Goal: Contribute content: Contribute content

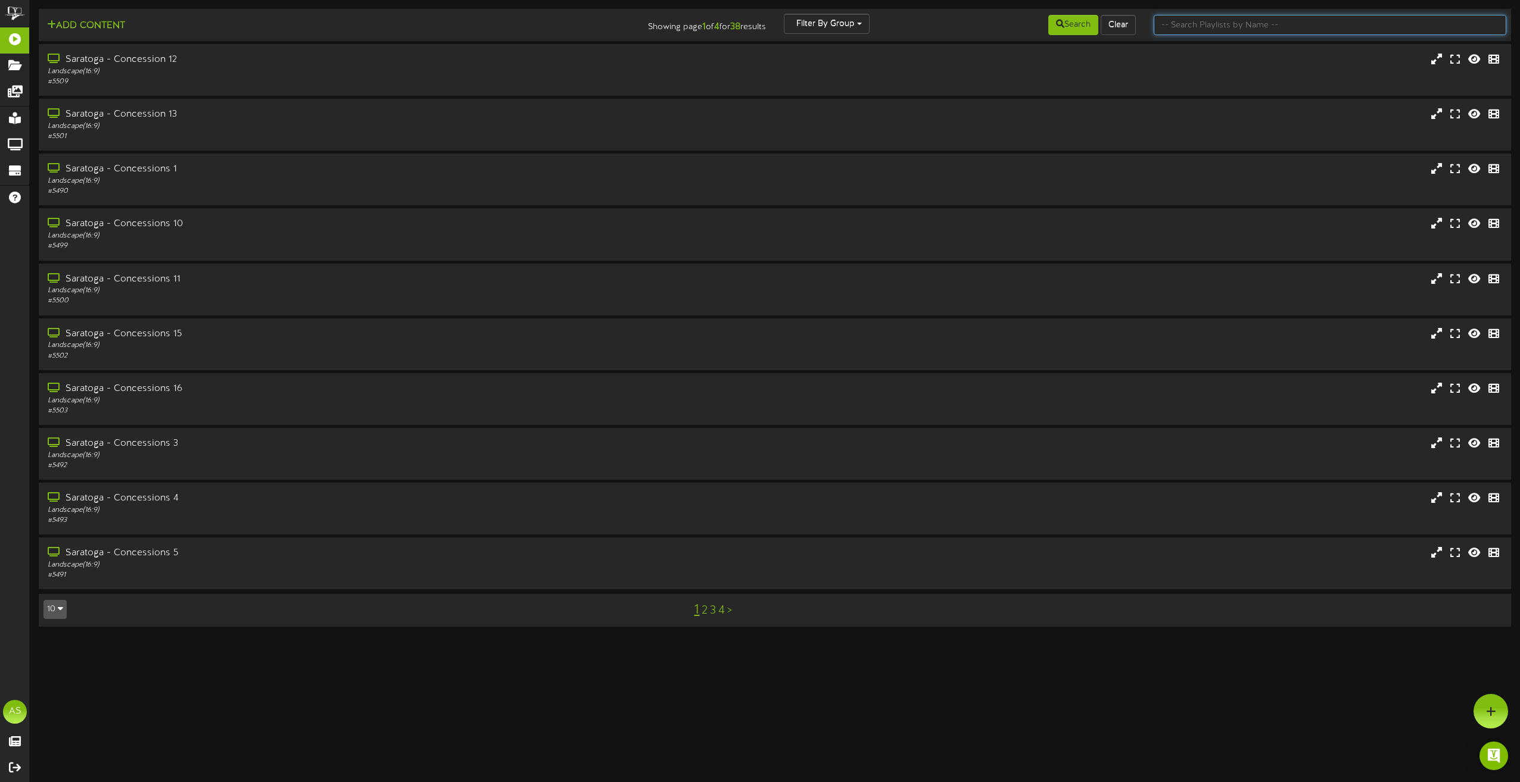
click at [1286, 17] on input "text" at bounding box center [1329, 25] width 353 height 20
type input "theater"
click at [266, 166] on div "[GEOGRAPHIC_DATA] 3" at bounding box center [343, 170] width 597 height 14
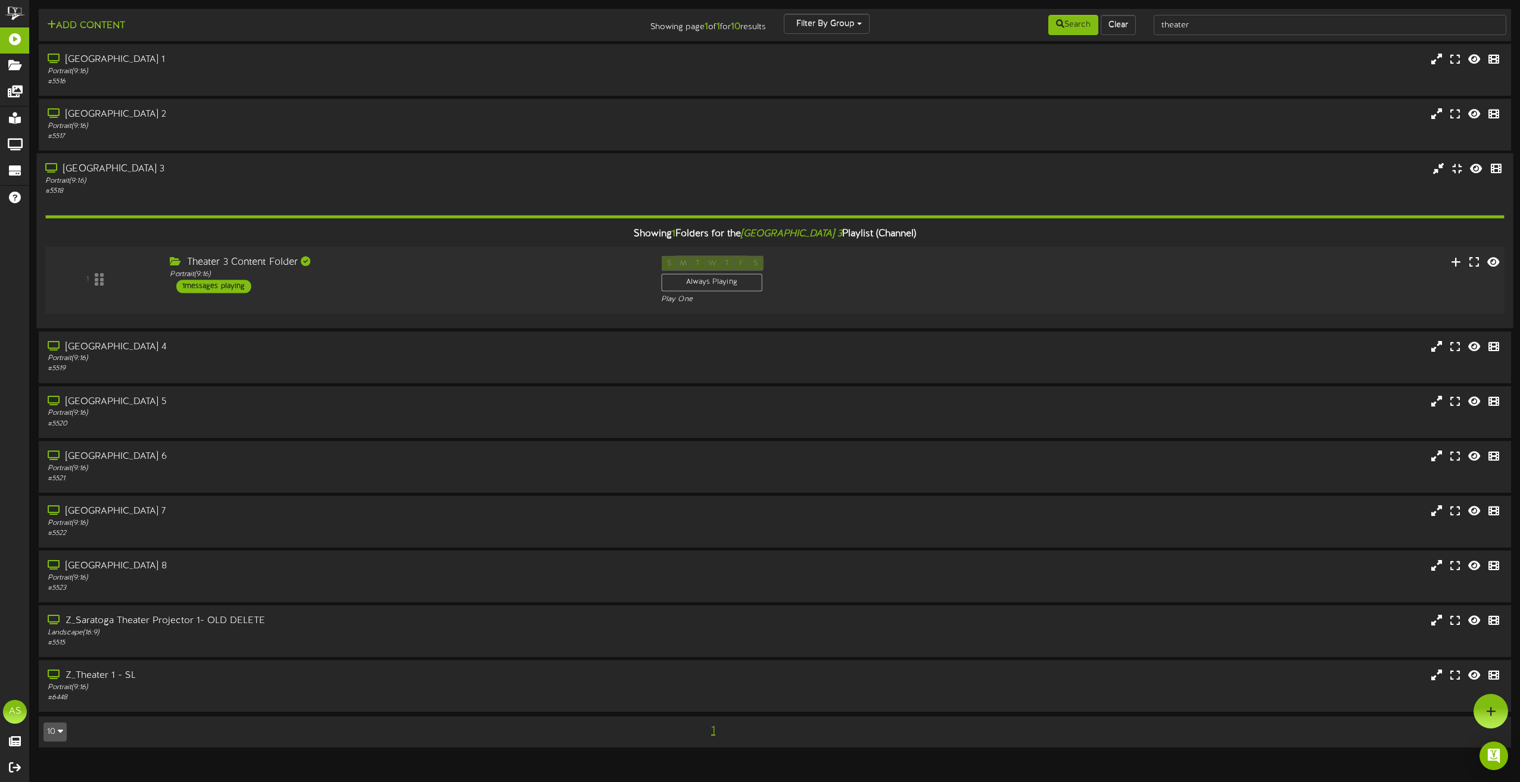
click at [592, 286] on div "Theater 3 Content Folder Portrait ( 9:16 ) 1 messages playing" at bounding box center [406, 275] width 491 height 38
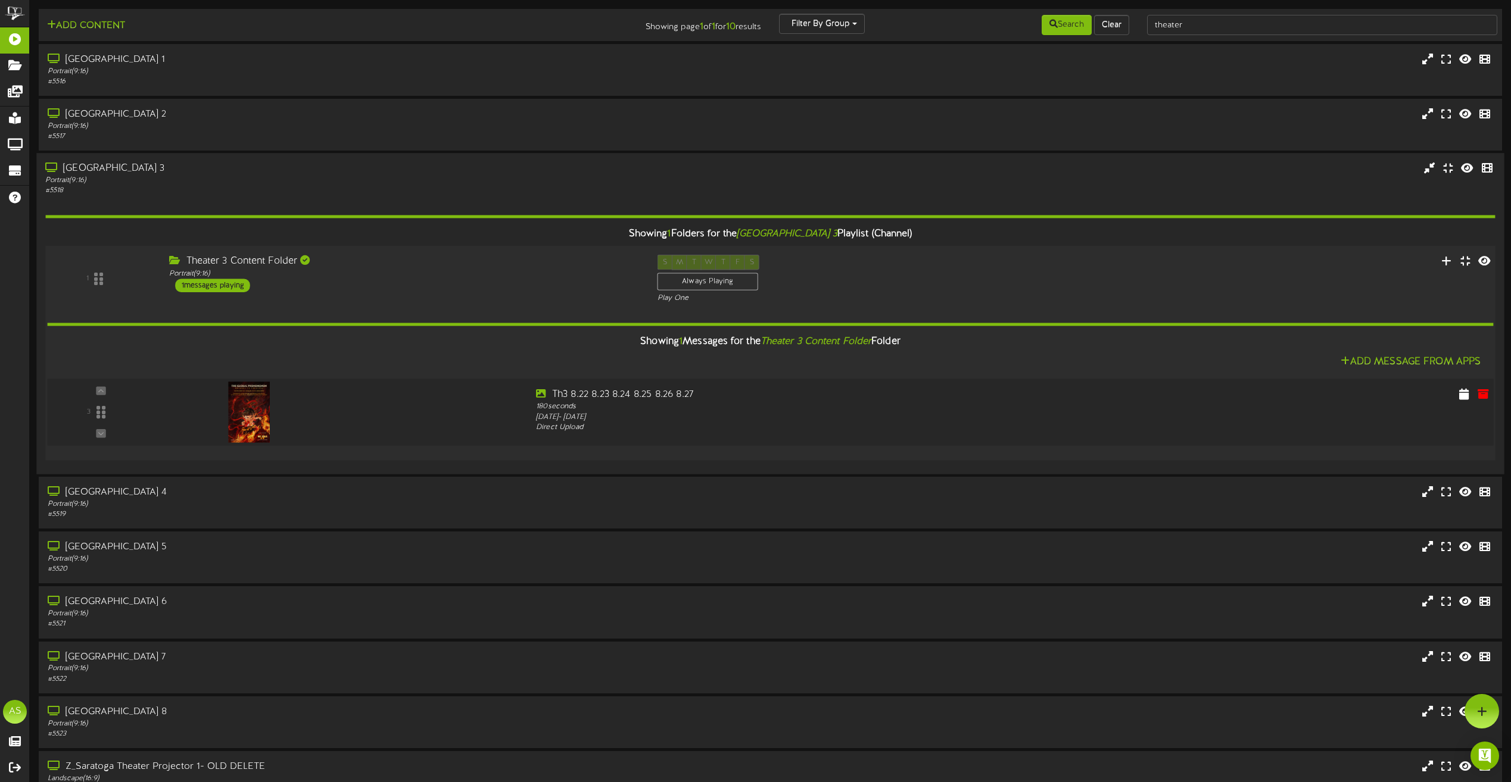
click at [348, 408] on div at bounding box center [344, 409] width 365 height 43
click at [1456, 397] on button at bounding box center [1463, 395] width 19 height 19
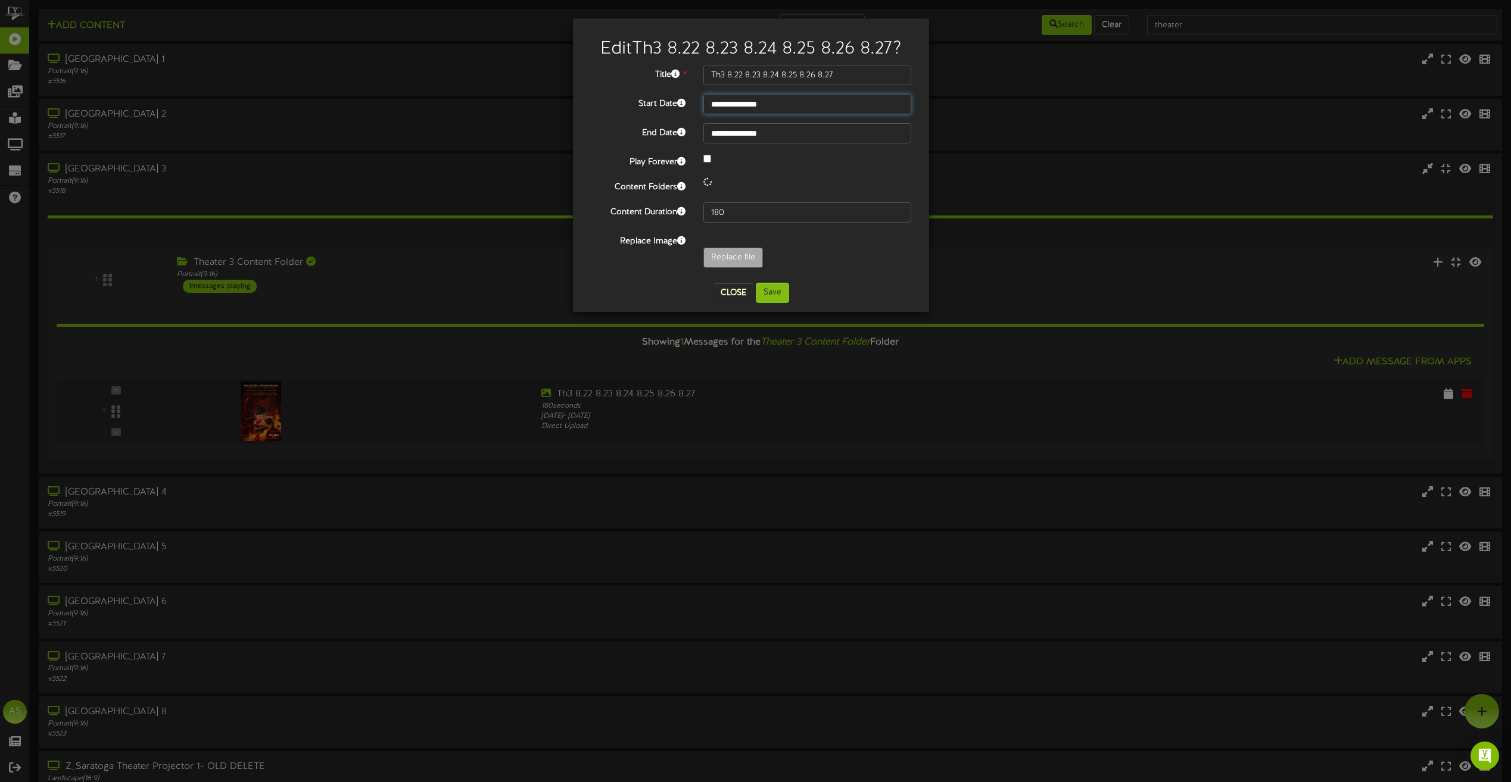
click at [787, 107] on input "**********" at bounding box center [807, 104] width 208 height 20
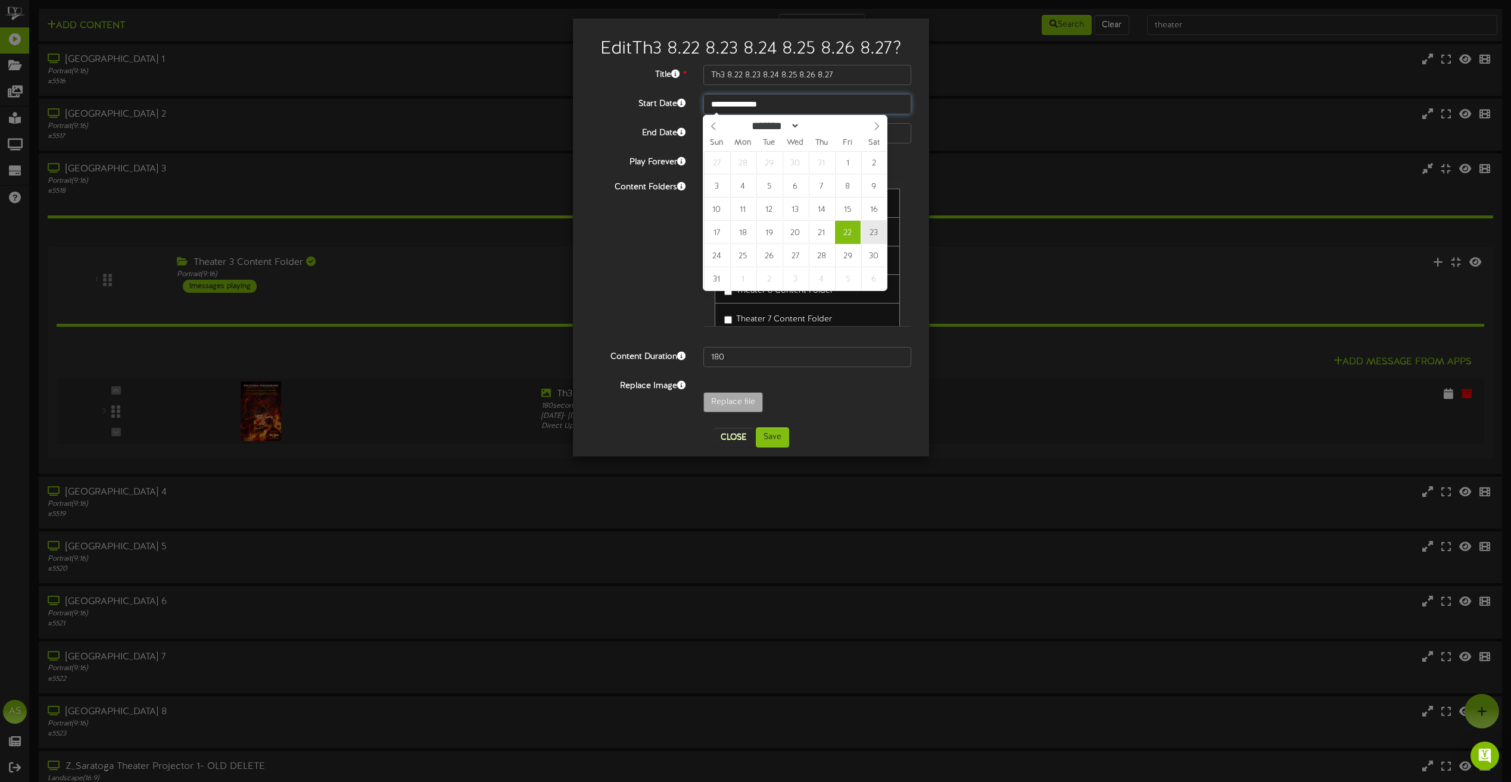
type input "**********"
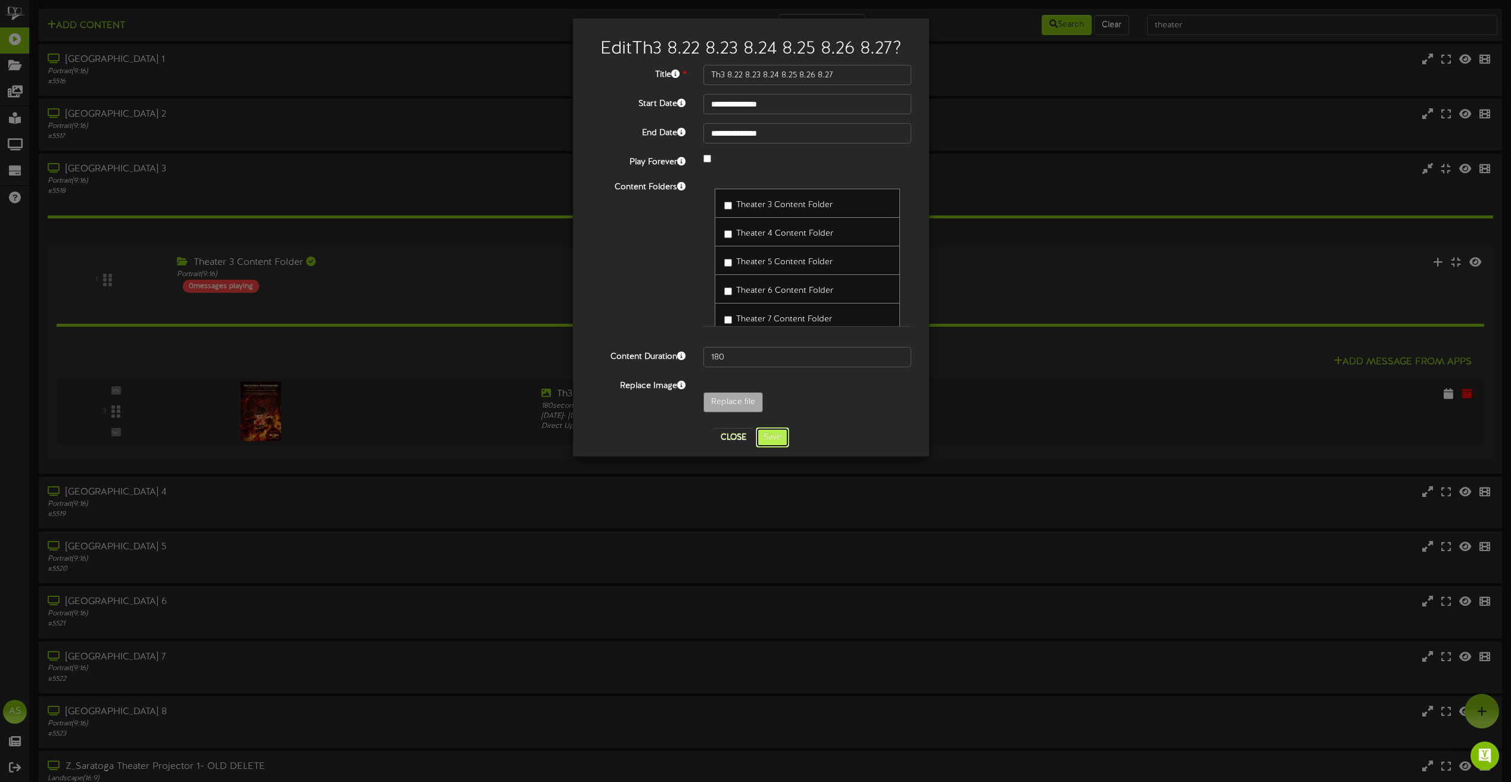
click at [769, 438] on button "Save" at bounding box center [772, 438] width 33 height 20
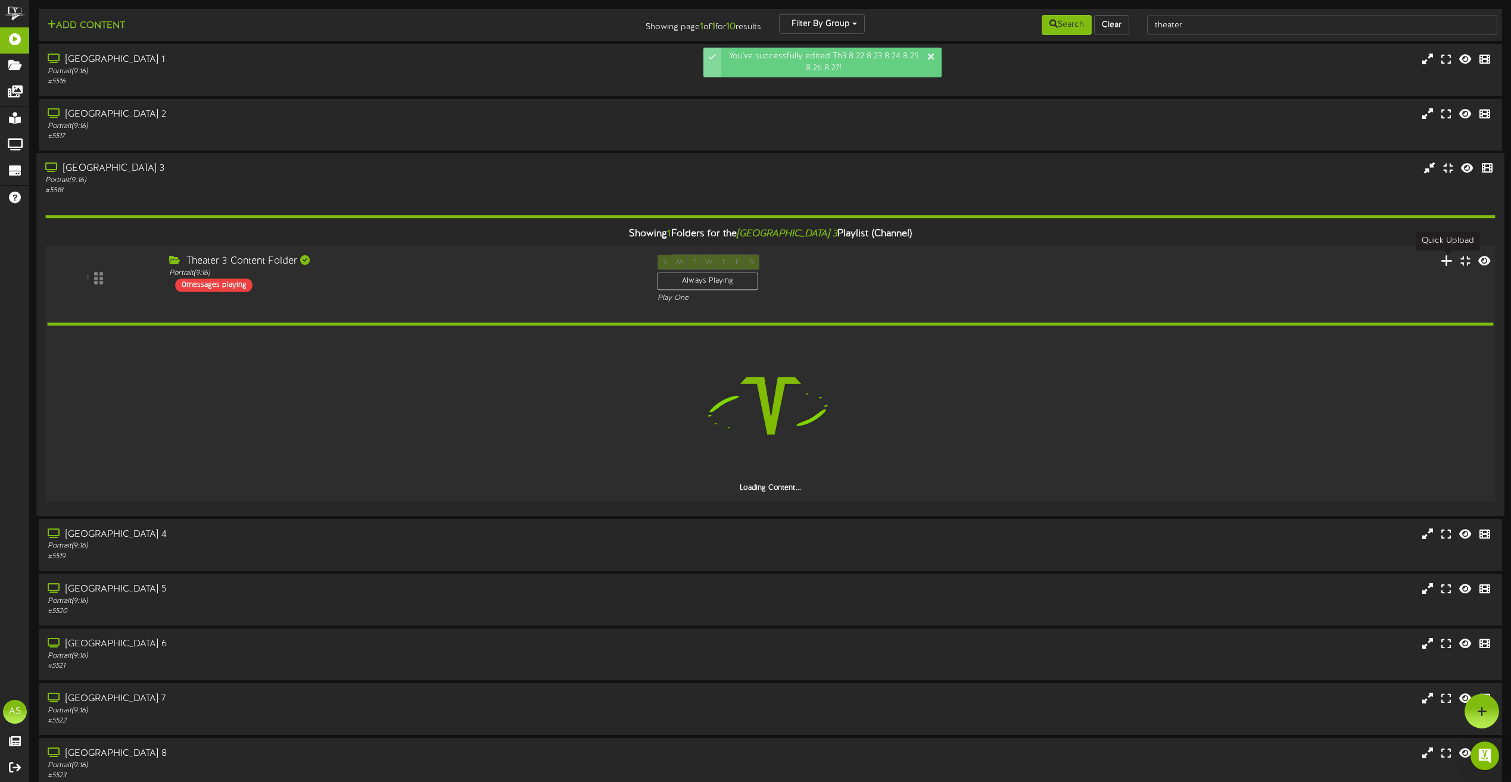
click at [1446, 263] on icon at bounding box center [1446, 260] width 13 height 13
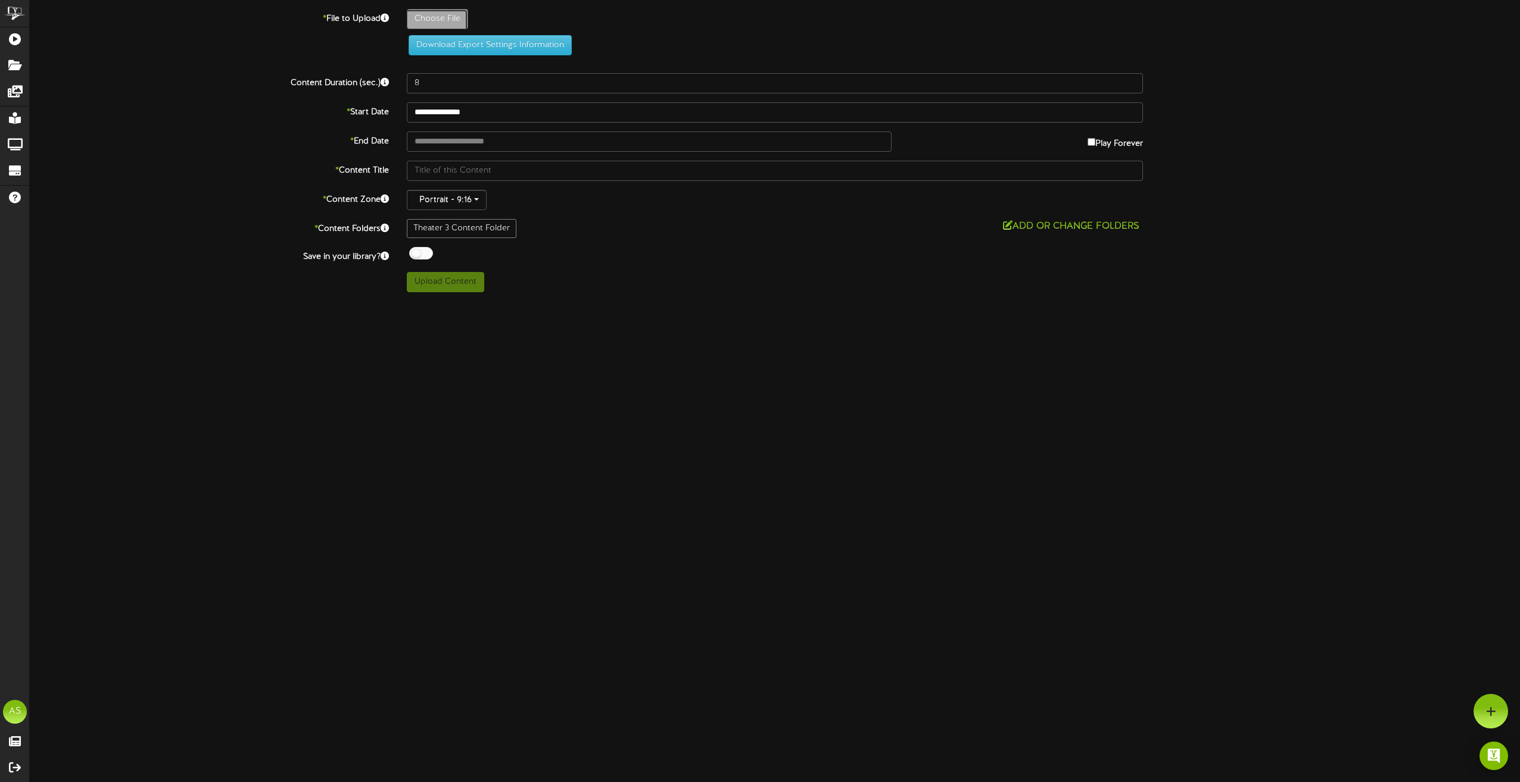
type input "**********"
type input "SillierSaturday"
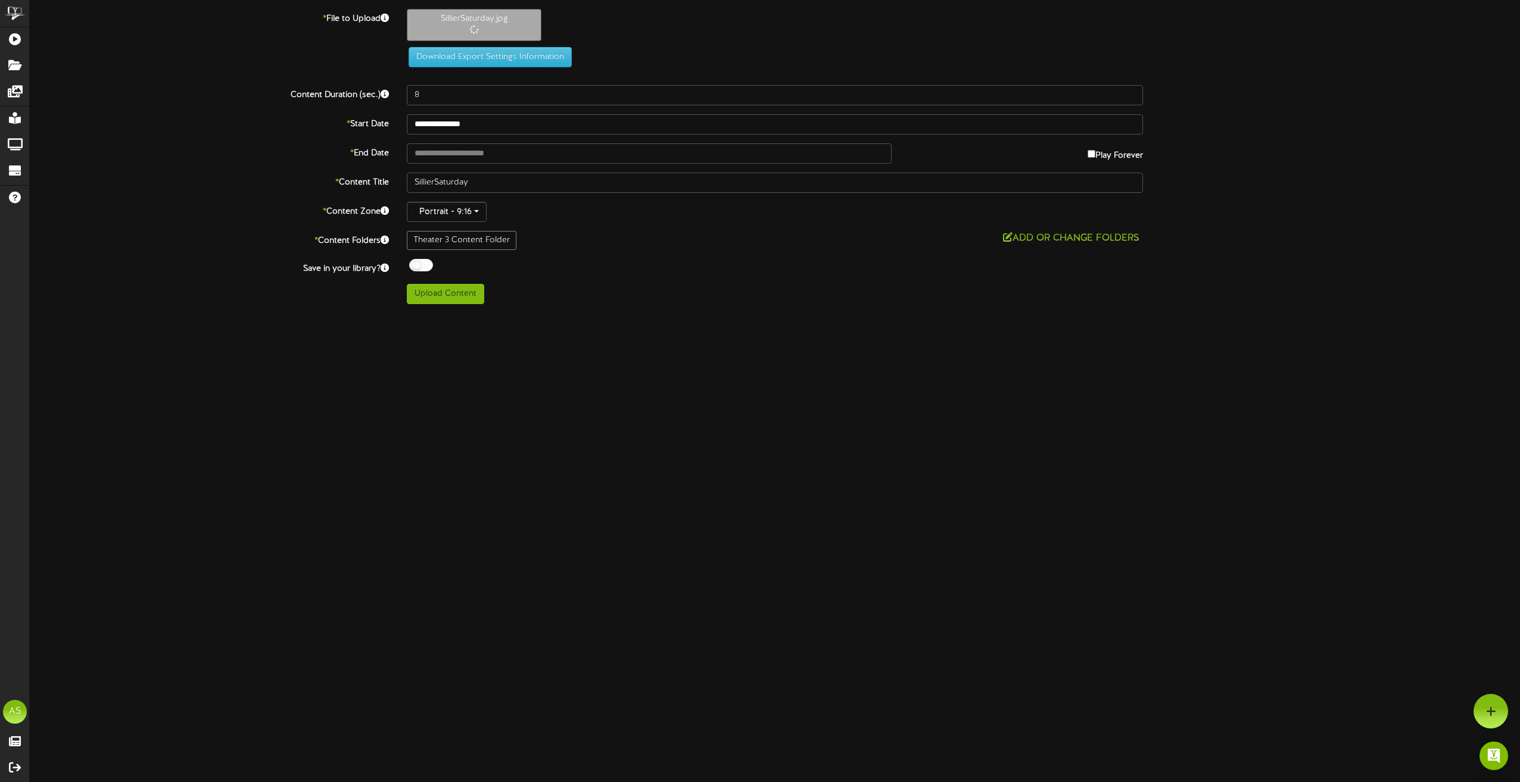
click at [1093, 158] on label "Play Forever" at bounding box center [1114, 153] width 55 height 18
type input "**********"
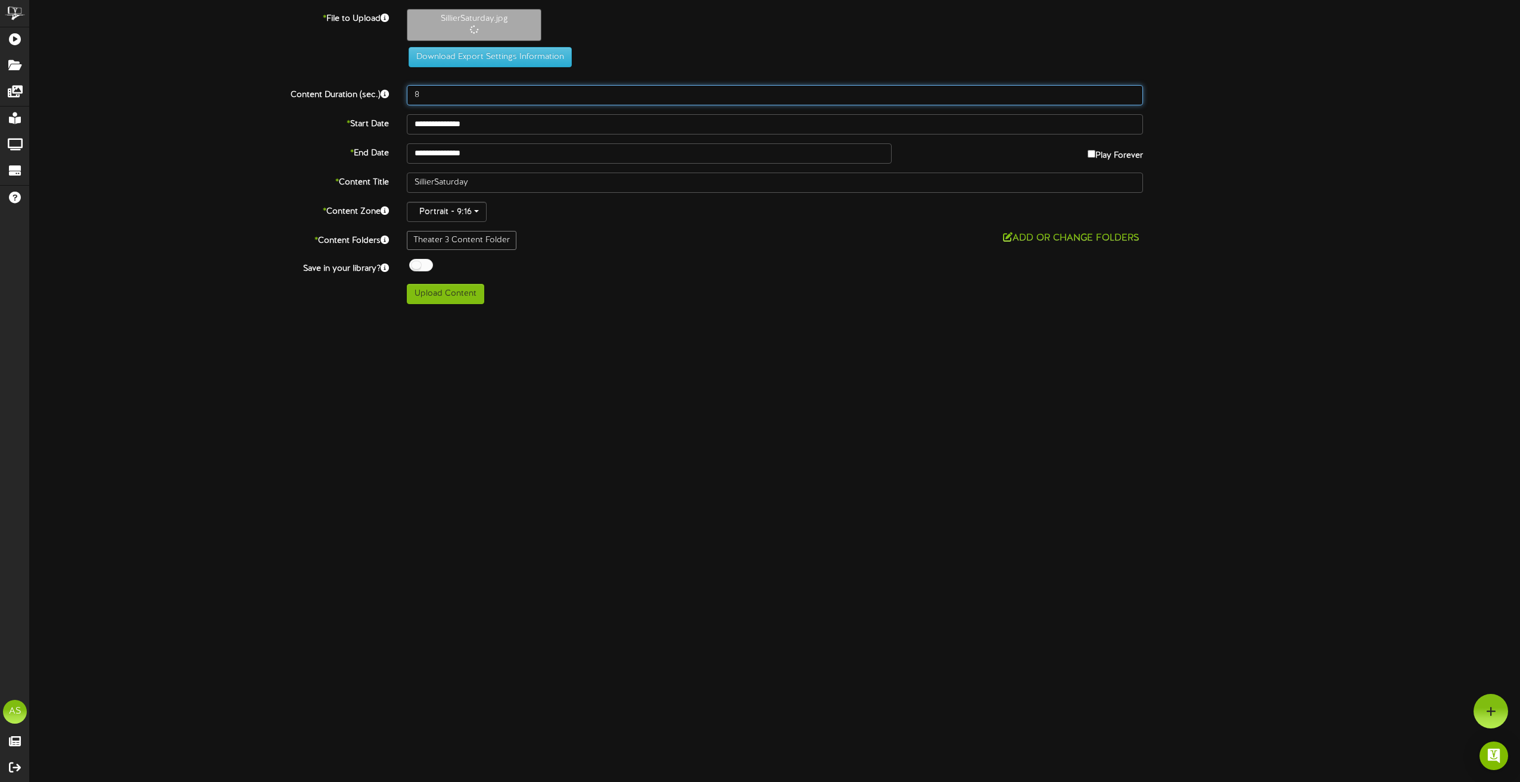
click at [478, 105] on input "8" at bounding box center [775, 95] width 736 height 20
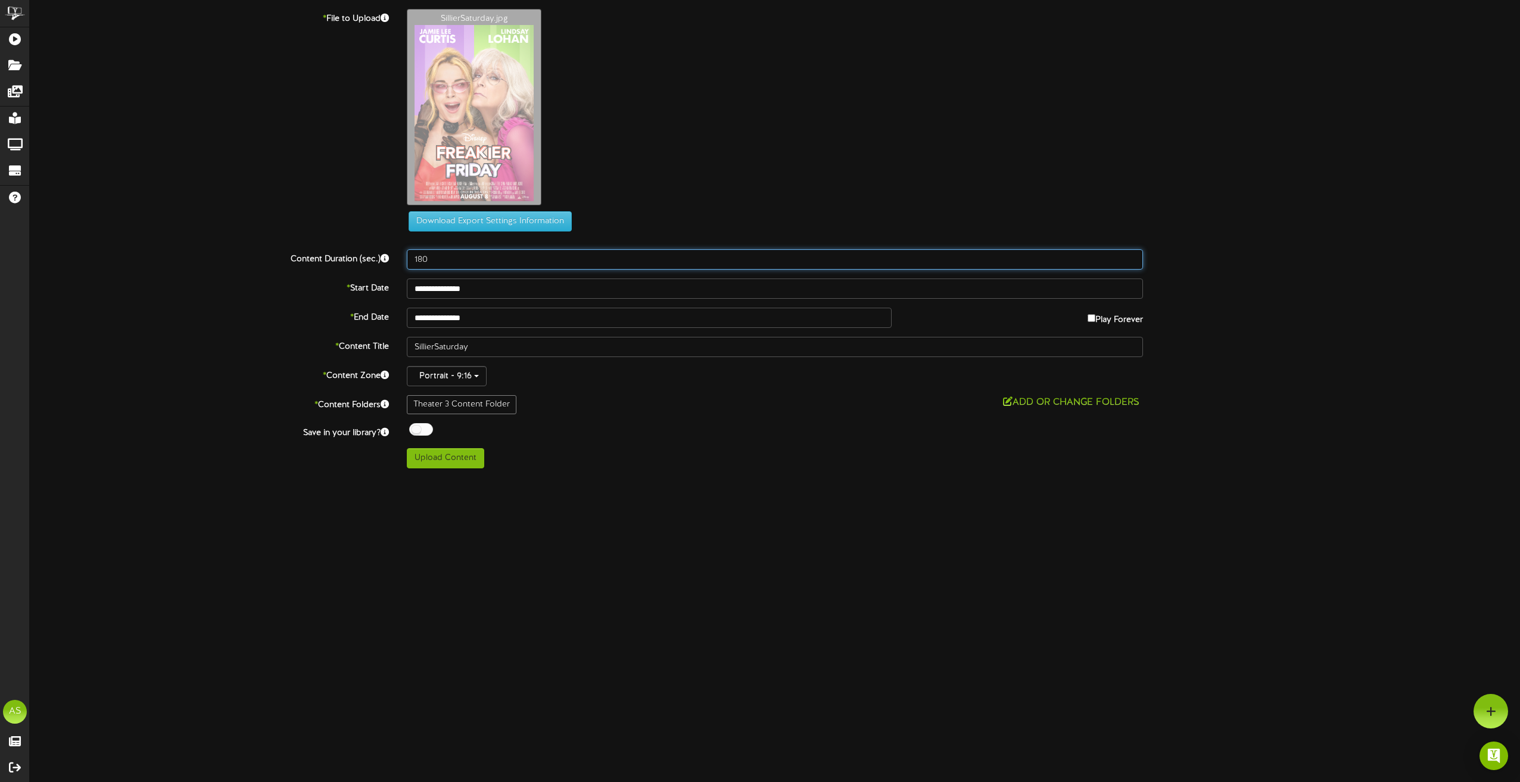
type input "180"
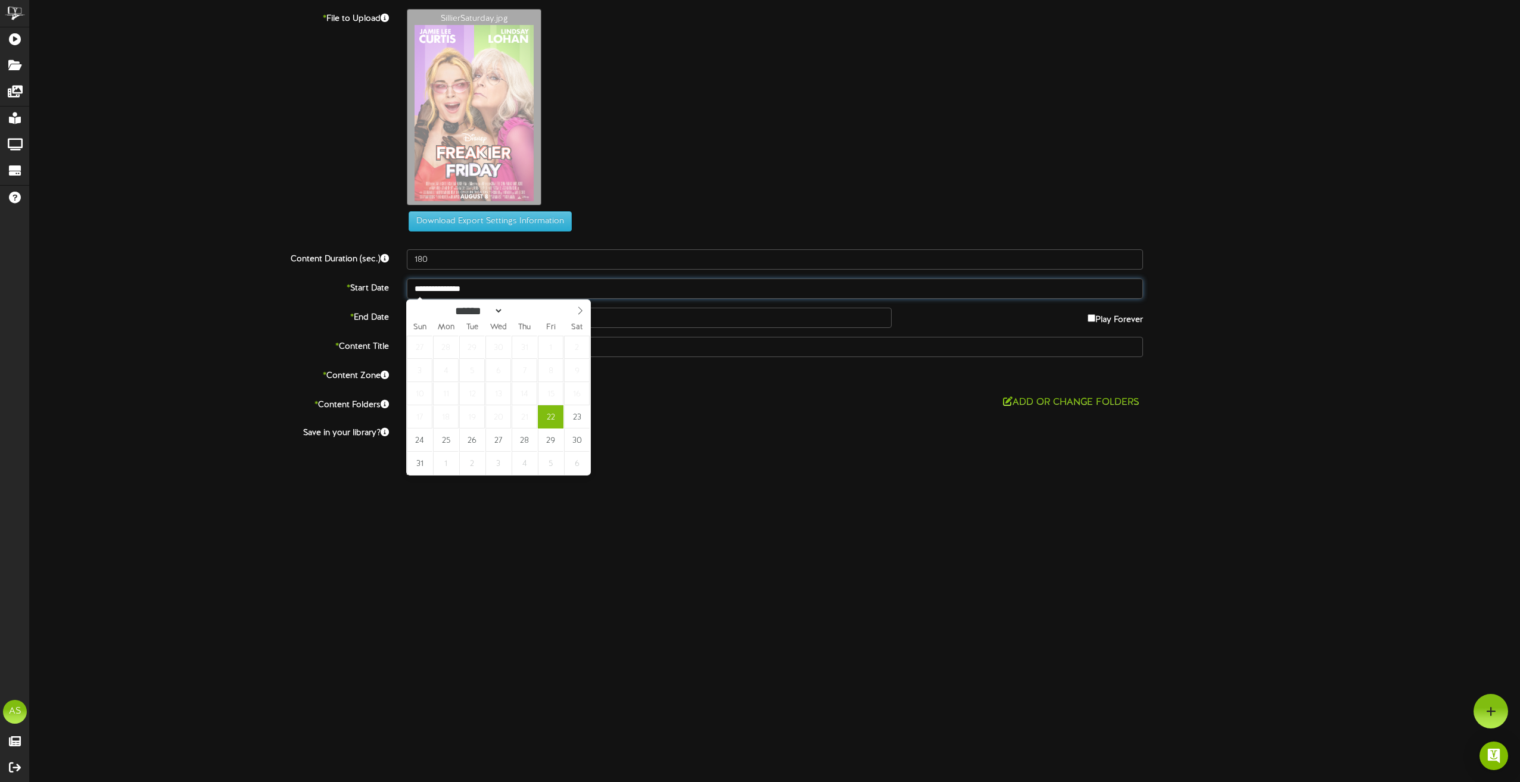
click at [535, 299] on body "ChannelValet Playlists Folders Messages My Library Groups Devices Help AS [PERS…" at bounding box center [760, 239] width 1520 height 478
click at [783, 427] on div "Off On" at bounding box center [775, 430] width 736 height 15
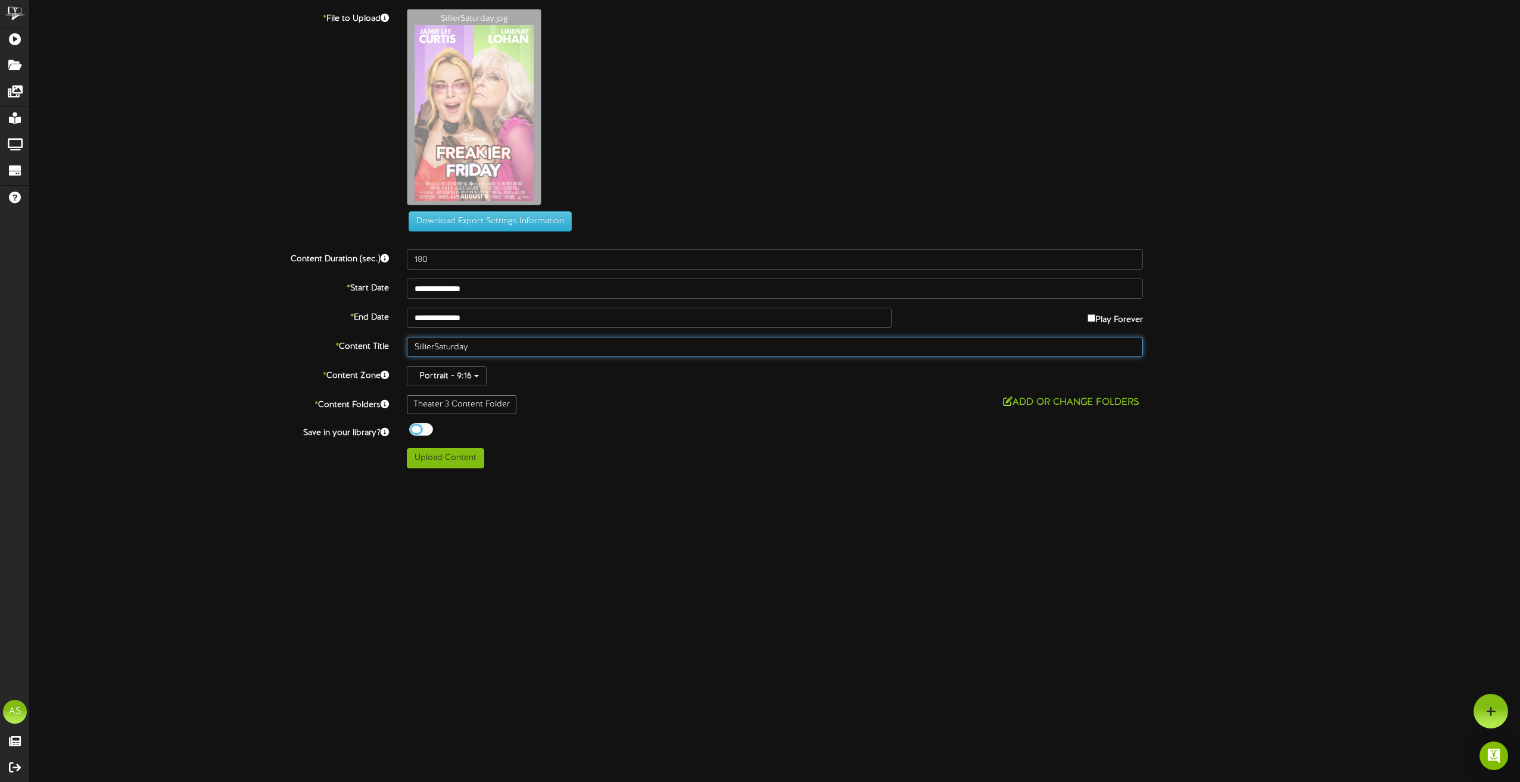
drag, startPoint x: 484, startPoint y: 335, endPoint x: 470, endPoint y: 335, distance: 14.3
click at [470, 335] on div "**********" at bounding box center [775, 239] width 1490 height 460
type input "S"
type input "Th3 8..22 911"
click at [419, 432] on div at bounding box center [421, 429] width 24 height 13
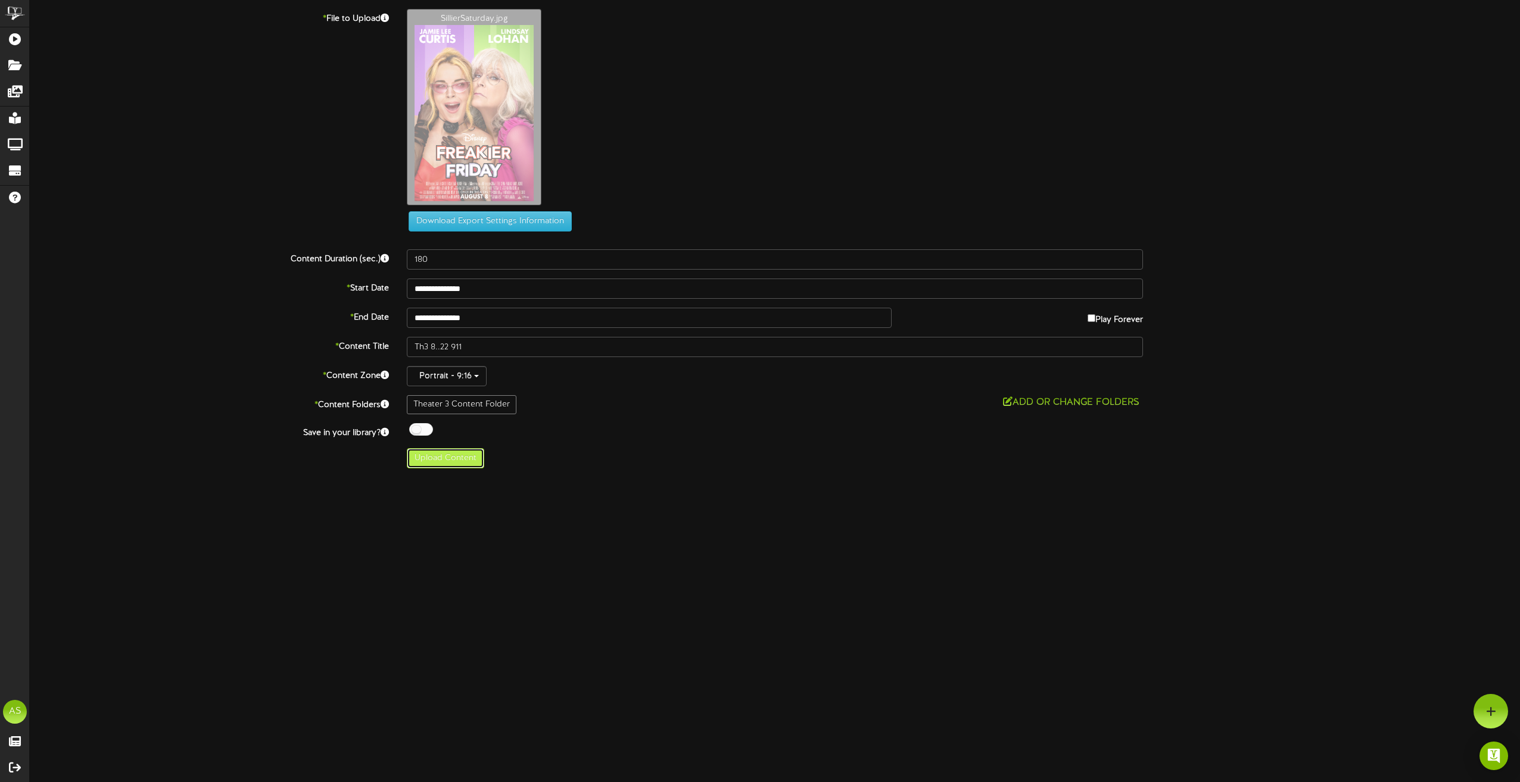
click at [461, 459] on button "Upload Content" at bounding box center [445, 458] width 77 height 20
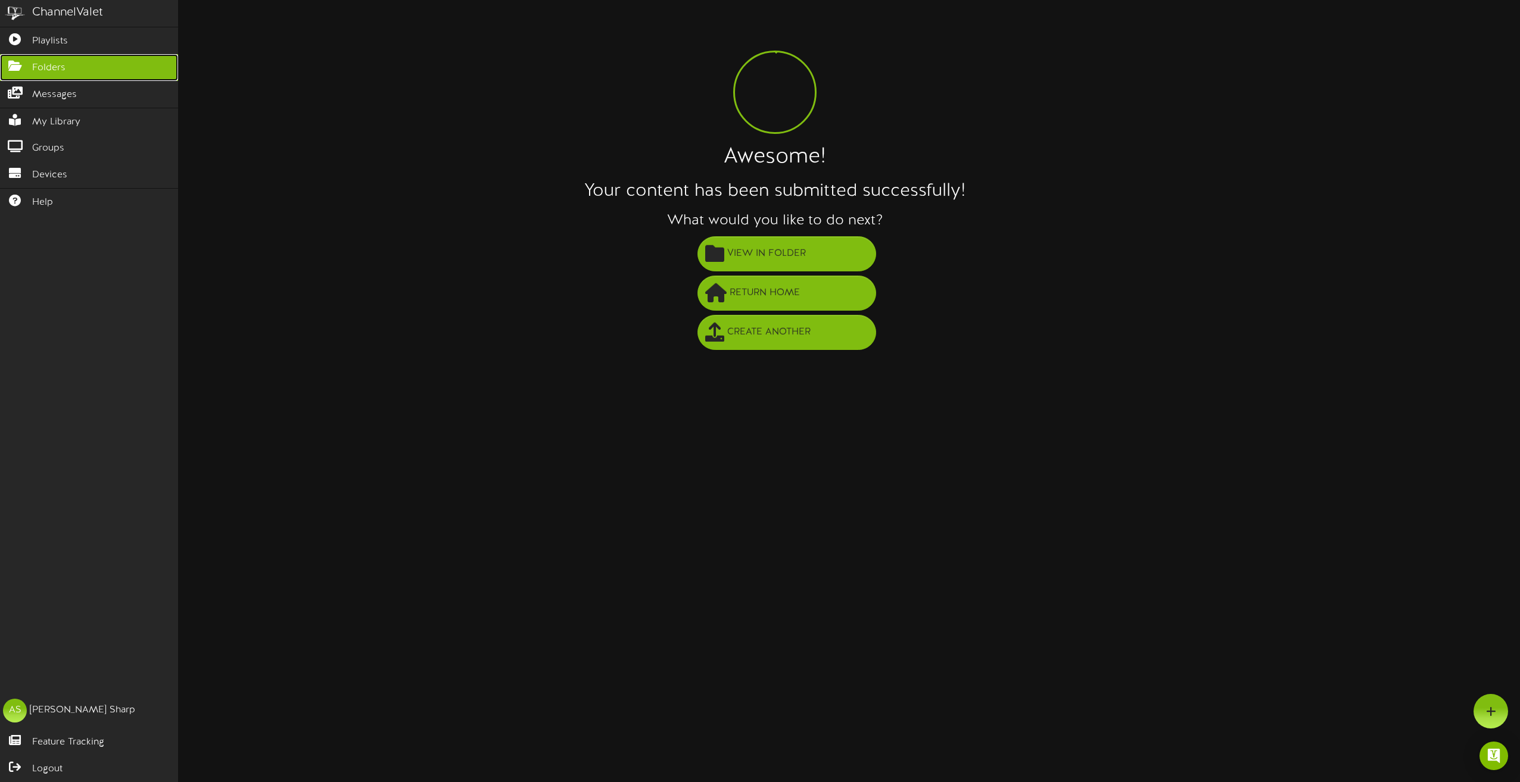
click at [14, 60] on icon at bounding box center [15, 64] width 30 height 9
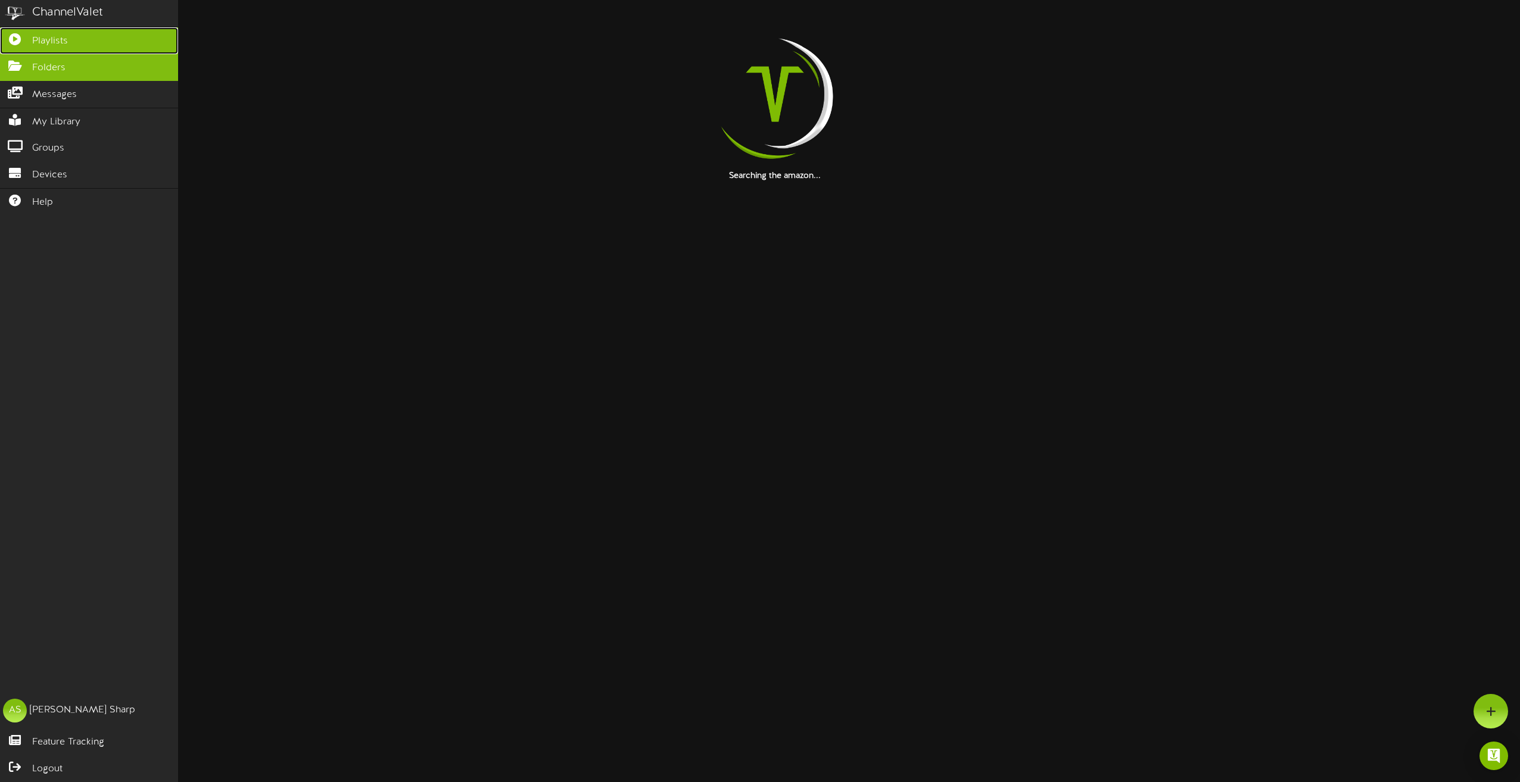
click at [52, 33] on link "Playlists" at bounding box center [89, 40] width 178 height 27
